Goal: Transaction & Acquisition: Book appointment/travel/reservation

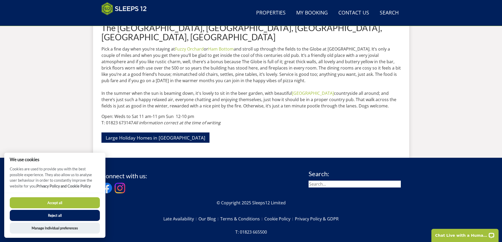
scroll to position [235, 0]
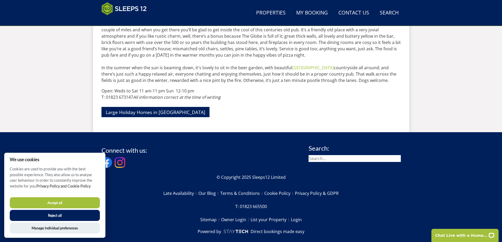
click at [91, 205] on button "Accept all" at bounding box center [55, 202] width 90 height 11
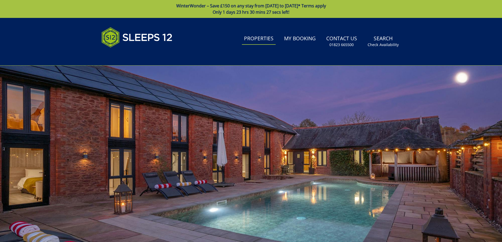
click at [261, 42] on link "Properties" at bounding box center [259, 39] width 34 height 12
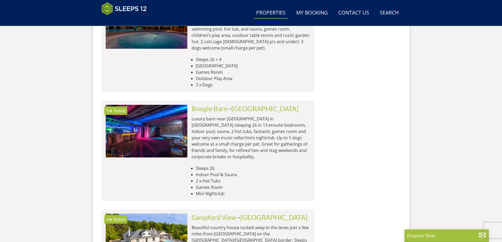
scroll to position [1402, 0]
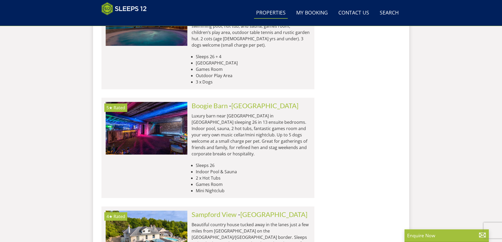
drag, startPoint x: 244, startPoint y: 151, endPoint x: 254, endPoint y: 183, distance: 33.7
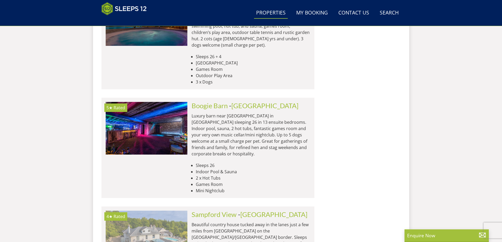
drag, startPoint x: 254, startPoint y: 183, endPoint x: 134, endPoint y: 135, distance: 129.0
click at [134, 211] on img at bounding box center [147, 237] width 82 height 53
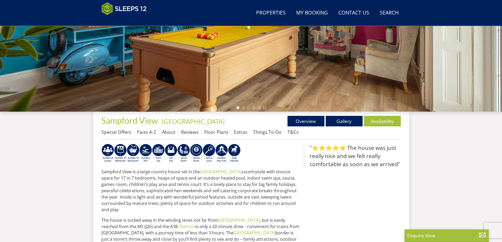
scroll to position [275, 0]
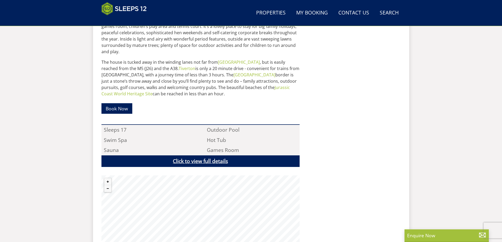
click at [220, 156] on link "Click to view full details" at bounding box center [200, 162] width 198 height 12
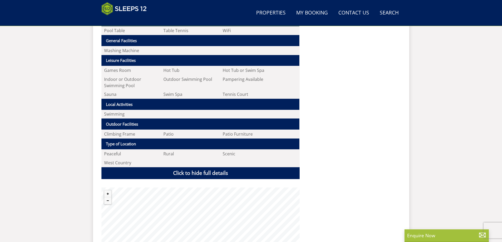
scroll to position [538, 0]
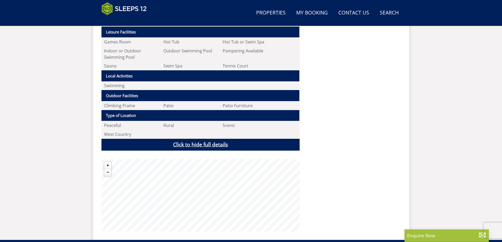
click at [213, 141] on link "Click to hide full details" at bounding box center [200, 145] width 198 height 12
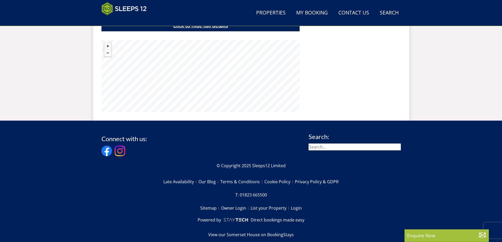
scroll to position [413, 0]
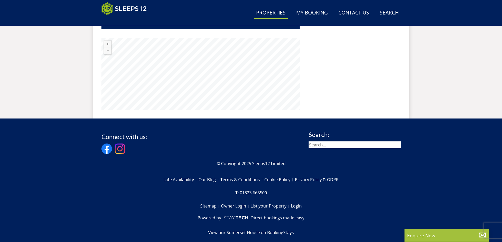
click at [275, 15] on link "Properties" at bounding box center [271, 13] width 34 height 12
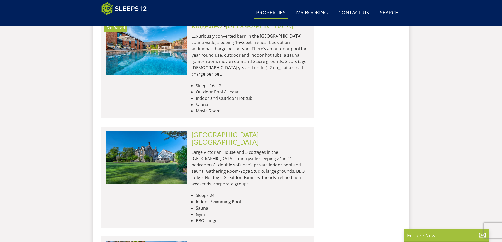
scroll to position [2065, 0]
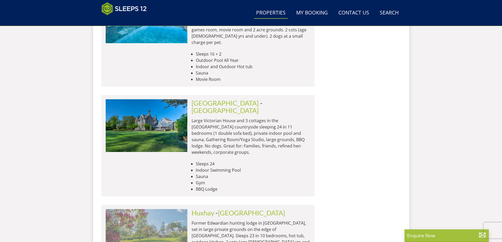
click at [165, 209] on img at bounding box center [147, 235] width 82 height 53
